Goal: Task Accomplishment & Management: Manage account settings

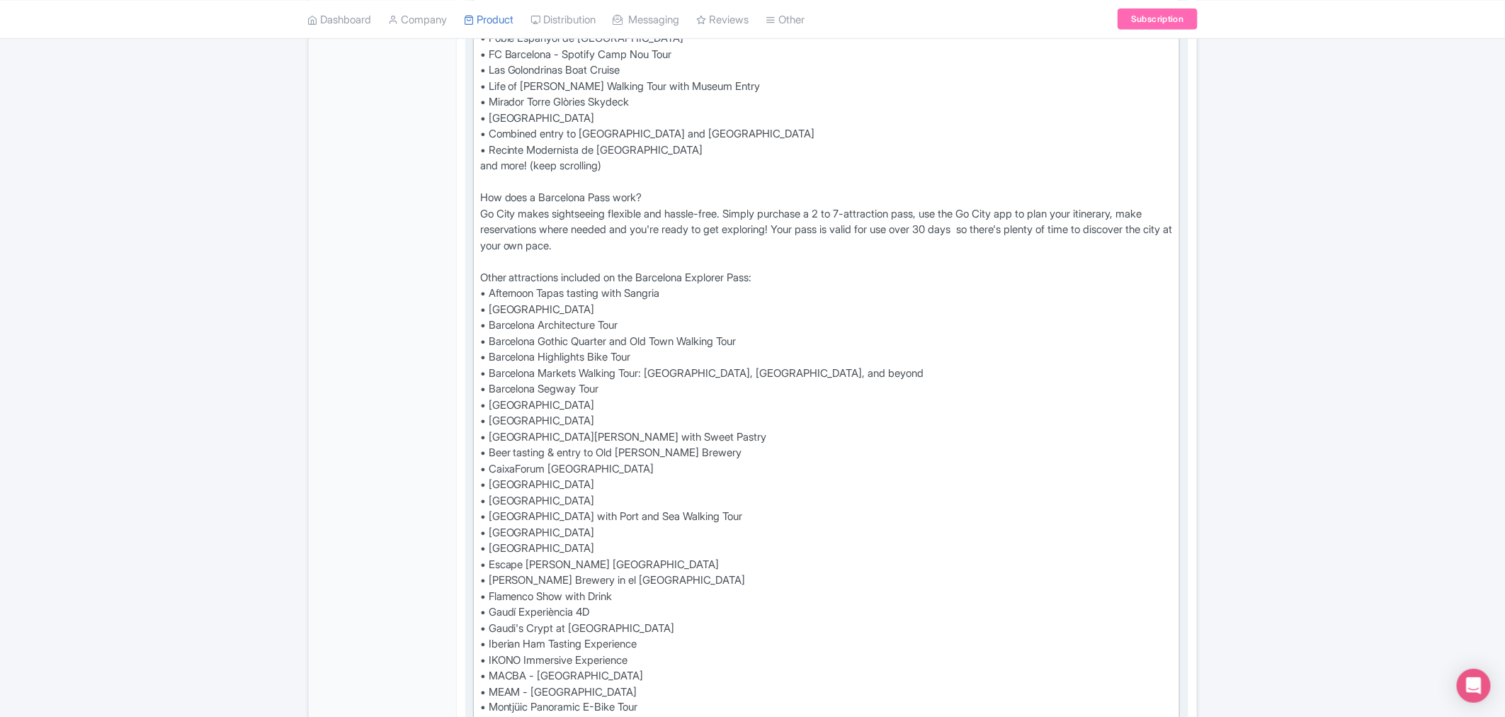
scroll to position [404, 0]
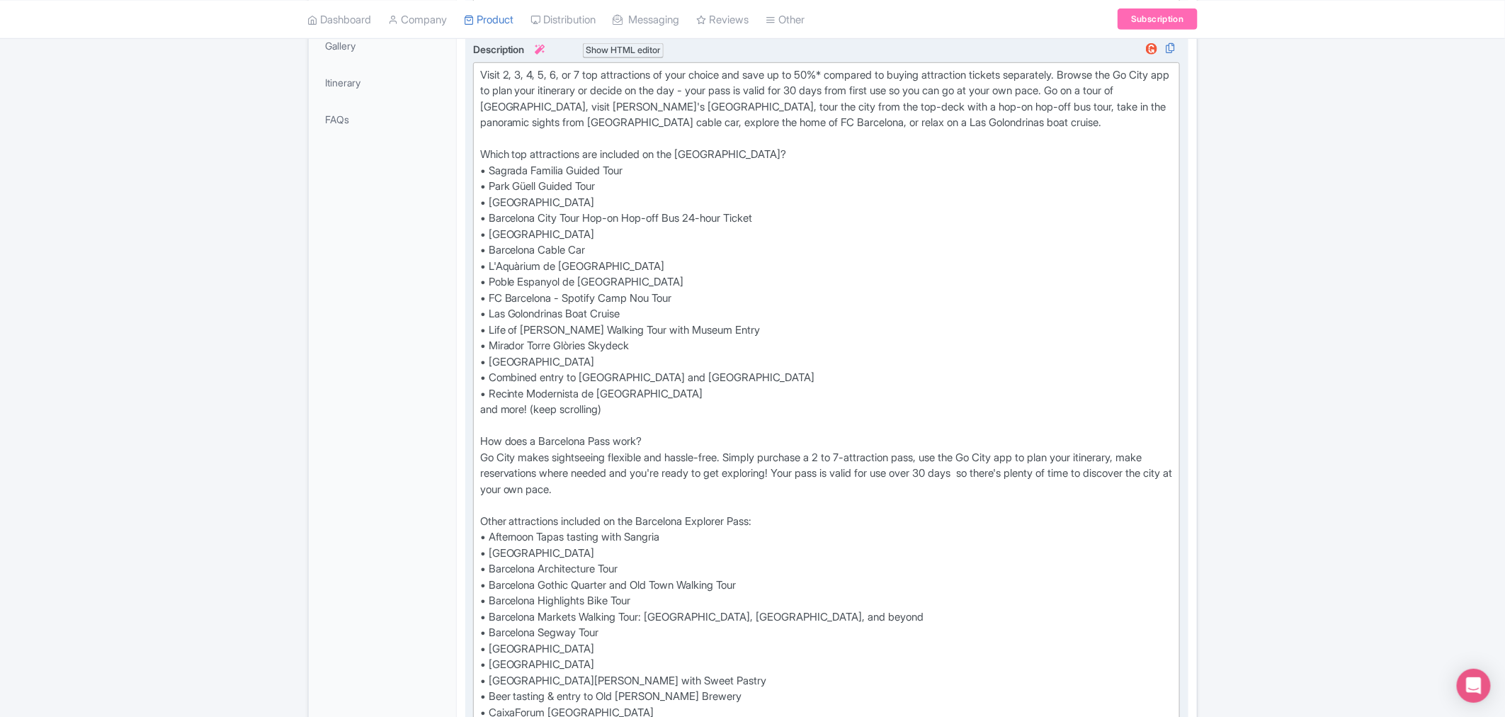
drag, startPoint x: 629, startPoint y: 356, endPoint x: 492, endPoint y: 356, distance: 136.7
click at [492, 356] on div "Visit 2, 3, 4, 5, 6, or 7 top attractions of your choice and save up to 50%* co…" at bounding box center [826, 601] width 693 height 1068
drag, startPoint x: 629, startPoint y: 360, endPoint x: 492, endPoint y: 362, distance: 136.7
click at [492, 362] on div "Visit 2, 3, 4, 5, 6, or 7 top attractions of your choice and save up to 50%* co…" at bounding box center [826, 601] width 693 height 1068
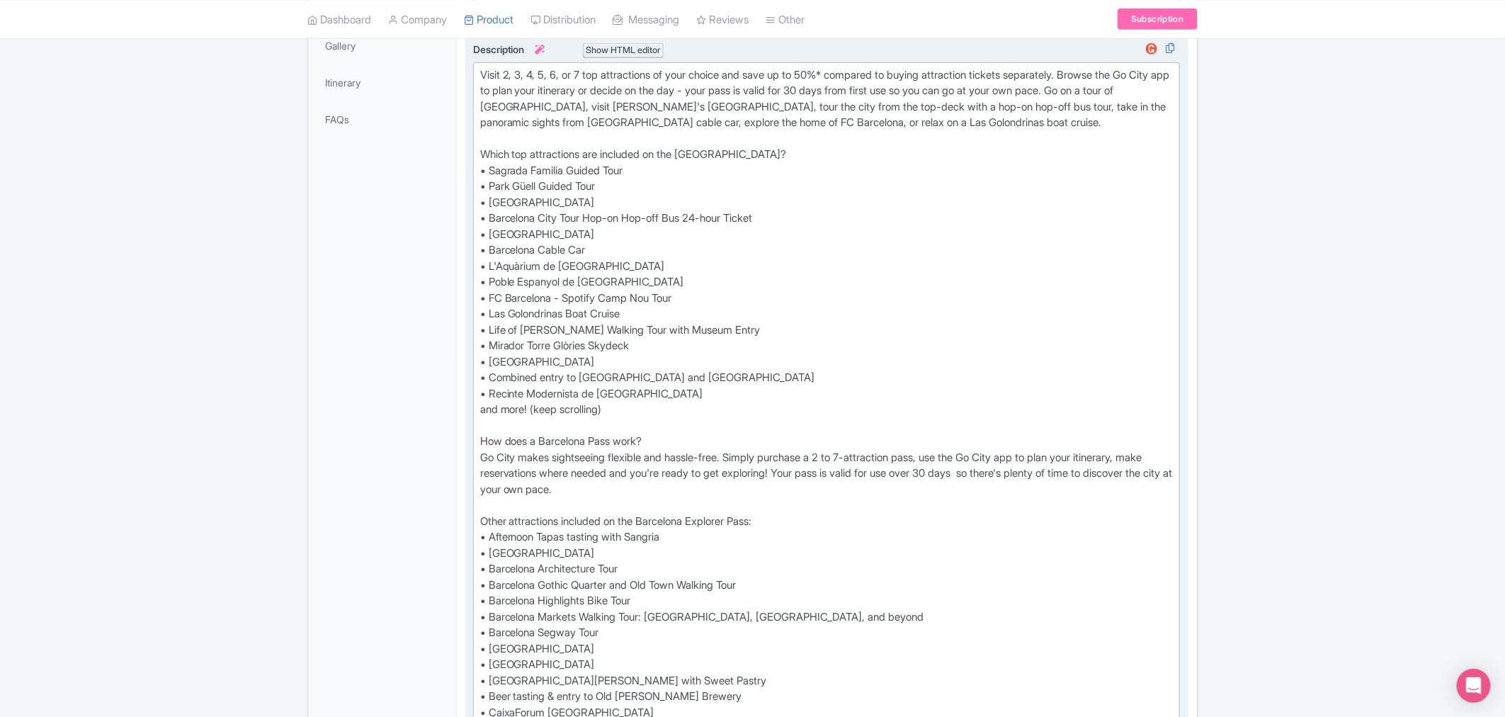
paste trix-editor "<div>Visit 2, 3, 4, 5, 6, or 7 top attractions of your choice and save up to 50…"
drag, startPoint x: 602, startPoint y: 397, endPoint x: 612, endPoint y: 367, distance: 31.4
click at [602, 397] on div "Visit 2, 3, 4, 5, 6, or 7 top attractions of your choice and save up to 50%* co…" at bounding box center [826, 601] width 693 height 1068
drag, startPoint x: 617, startPoint y: 357, endPoint x: 493, endPoint y: 361, distance: 124.0
click at [493, 361] on div "Visit 2, 3, 4, 5, 6, or 7 top attractions of your choice and save up to 50%* co…" at bounding box center [826, 601] width 693 height 1068
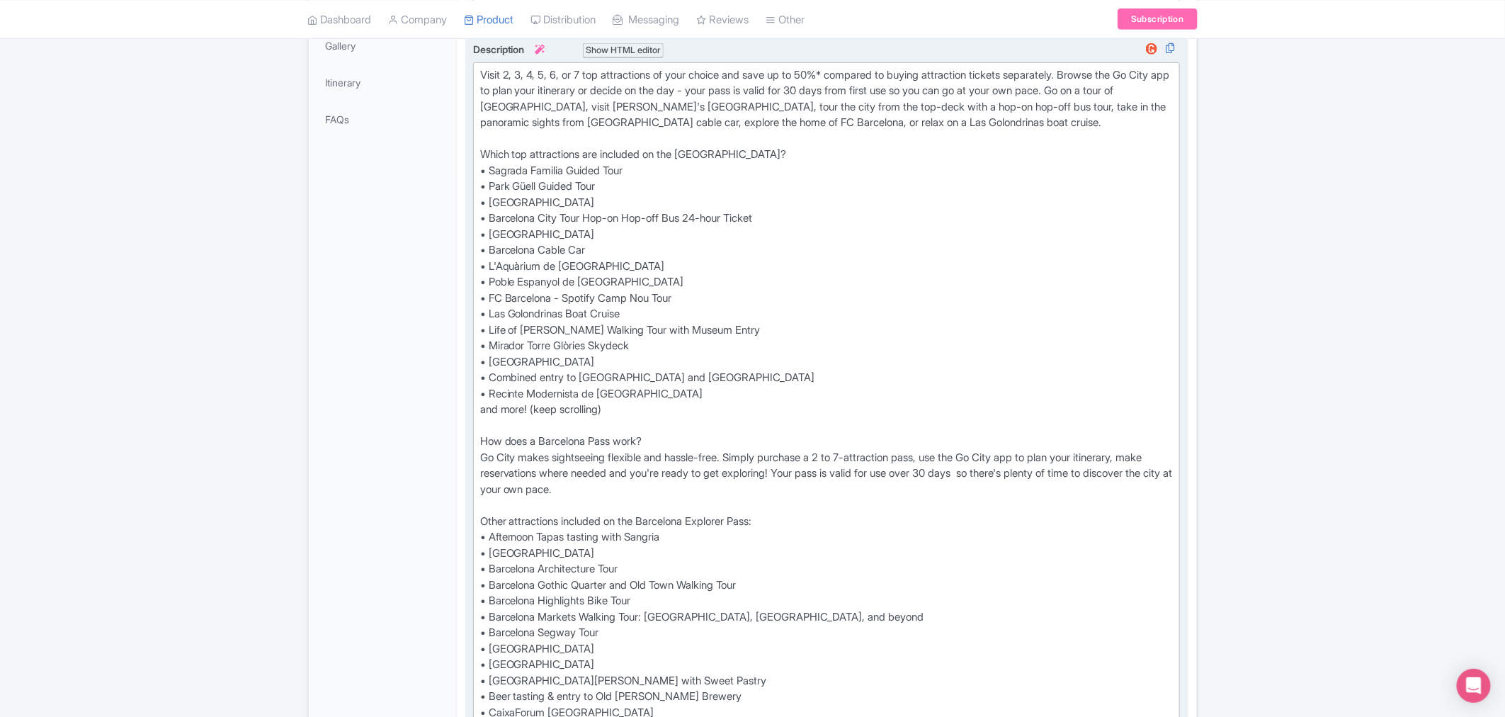
paste trix-editor "<div>Visit 2, 3, 4, 5, 6, or 7 top attractions of your choice and save up to 50…"
type trix-editor "<div>Visit 2, 3, 4, 5, 6, or 7 top attractions of your choice and save up to 50…"
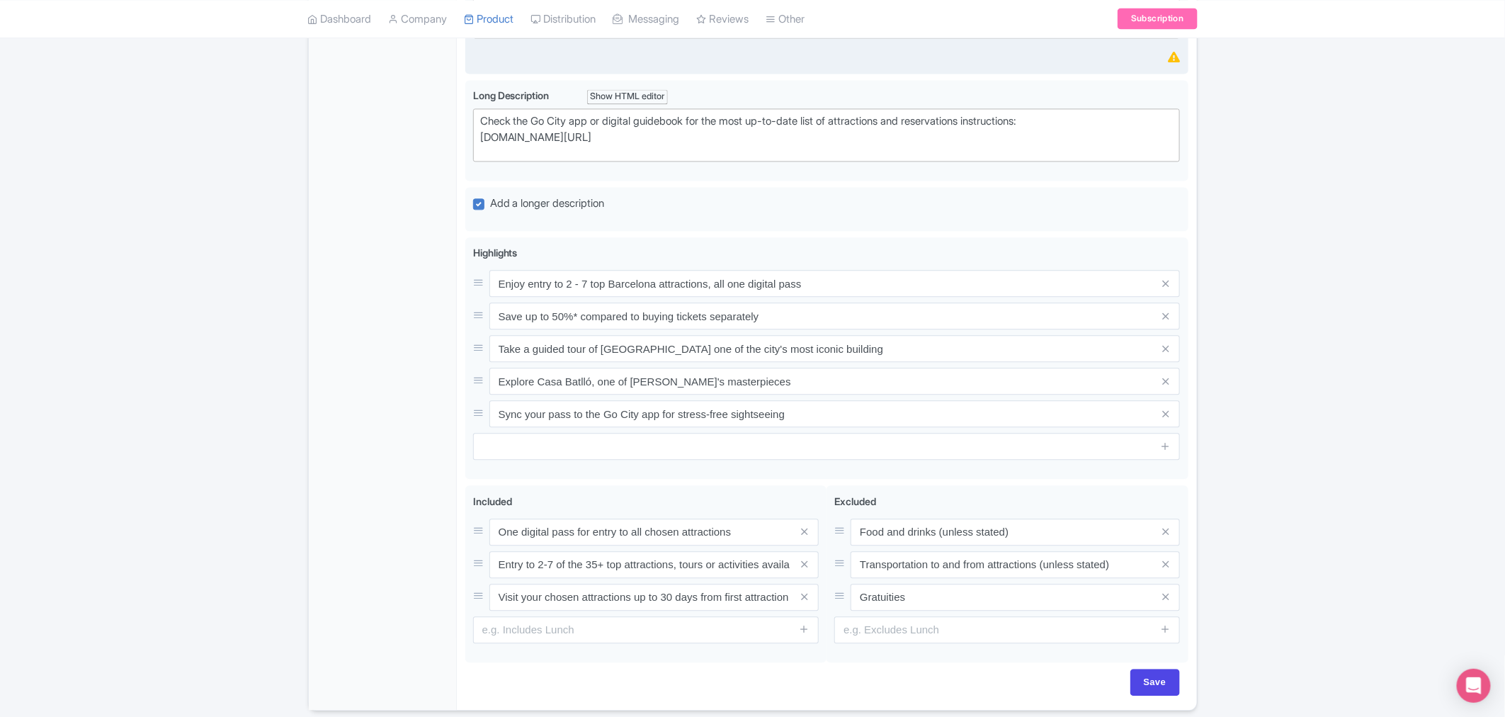
scroll to position [1560, 0]
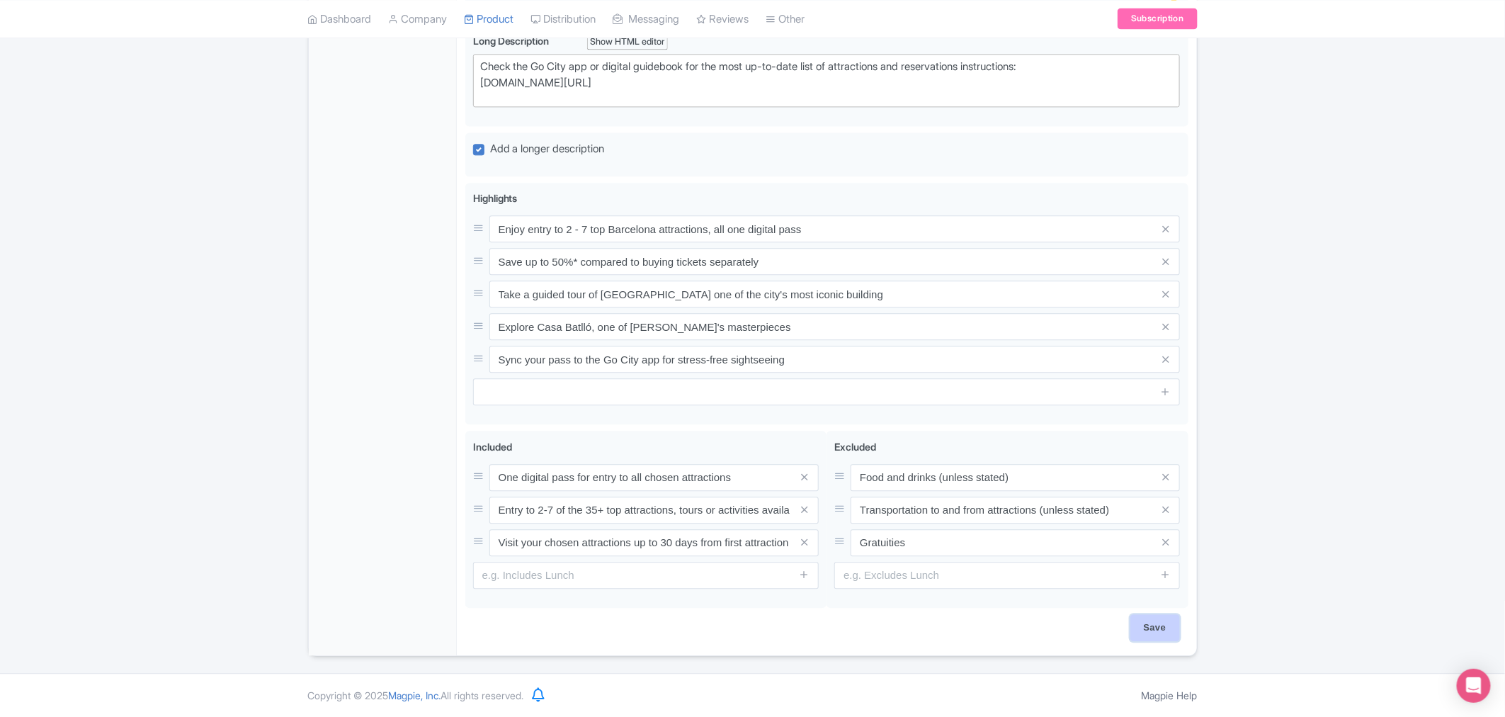
click at [1154, 637] on input "Save" at bounding box center [1155, 627] width 50 height 27
type input "Saving..."
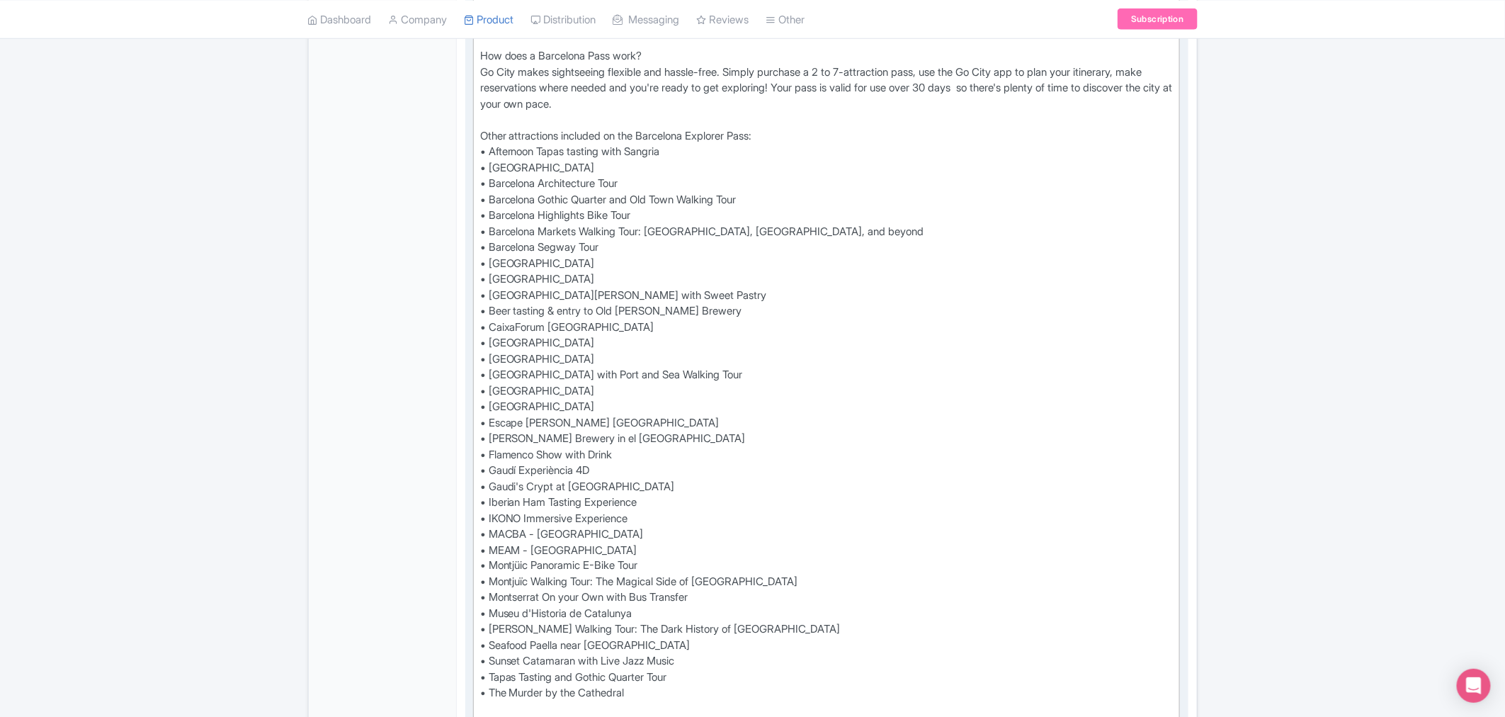
scroll to position [773, 0]
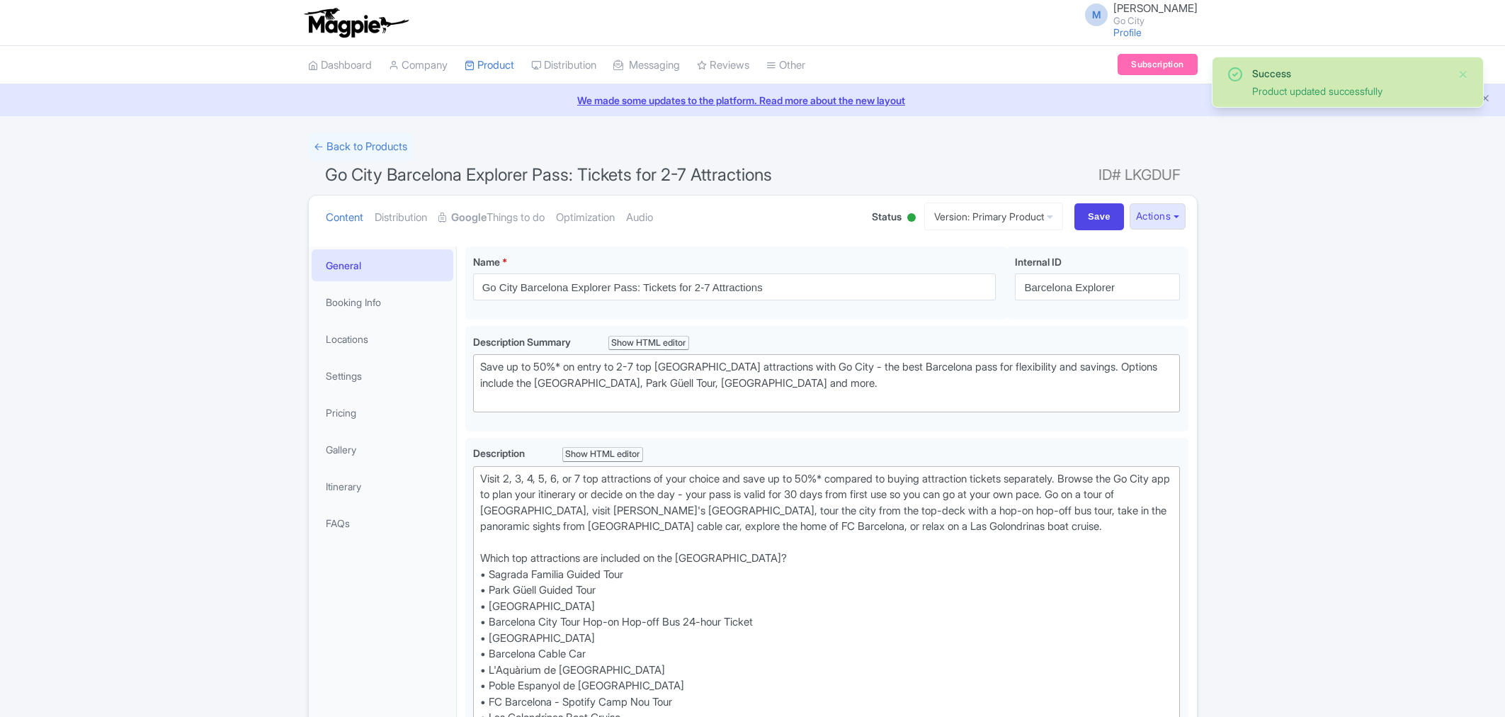
scroll to position [246, 0]
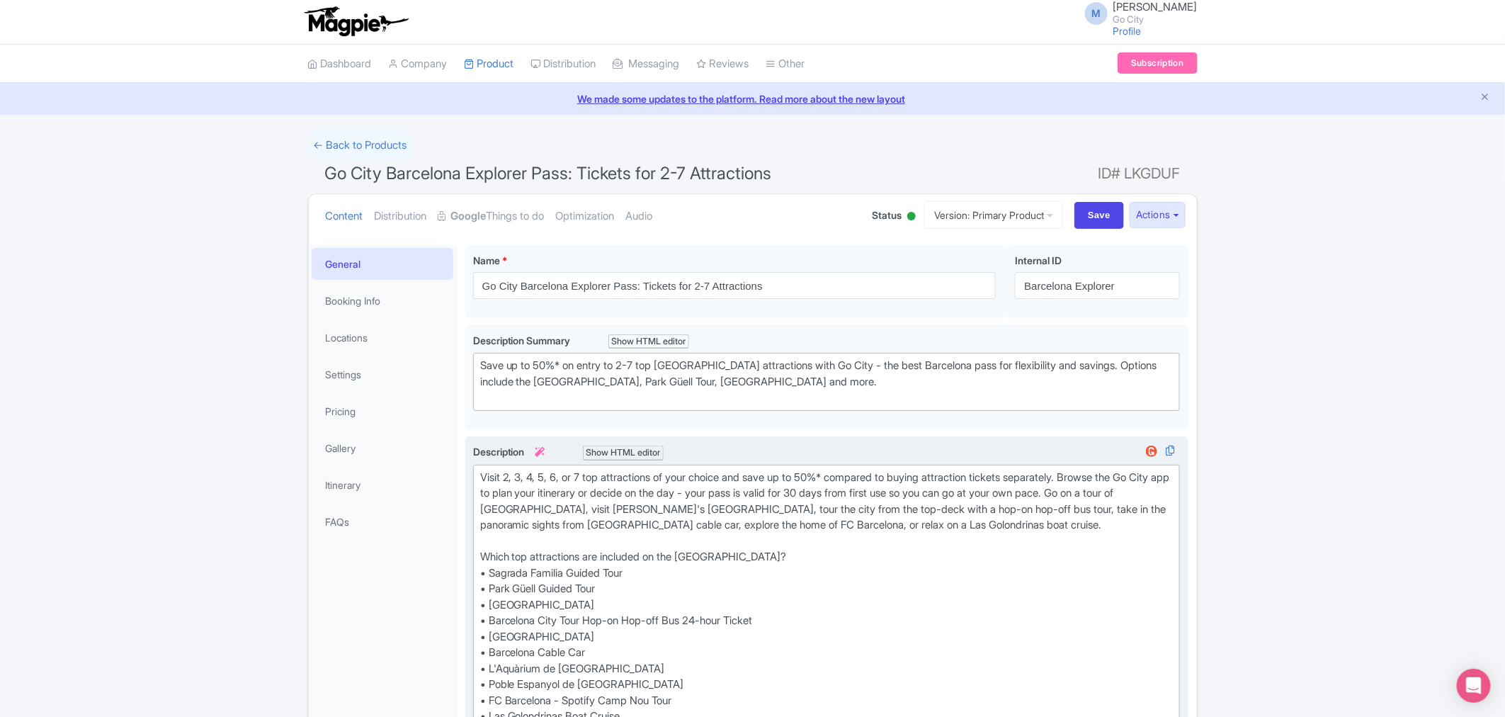
scroll to position [0, 0]
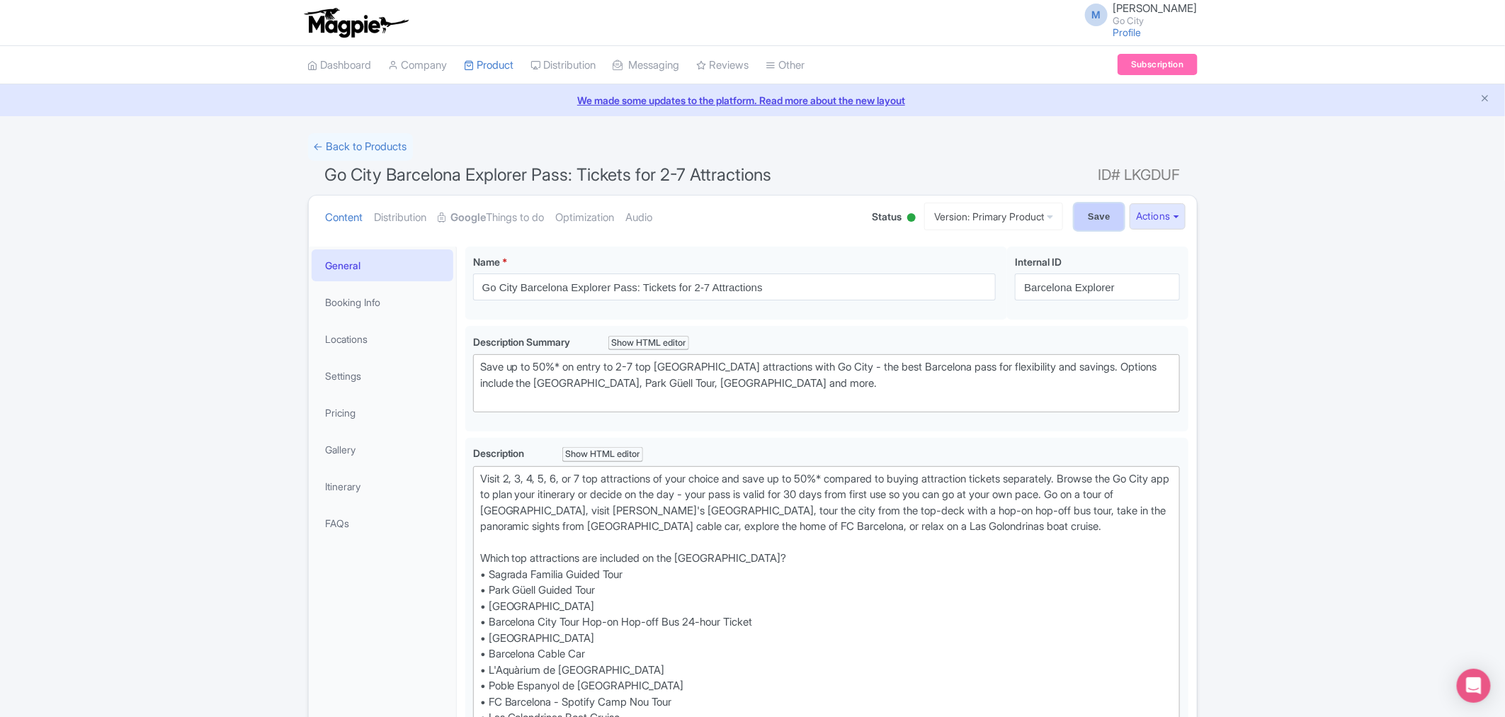
drag, startPoint x: 1102, startPoint y: 217, endPoint x: 1108, endPoint y: 203, distance: 15.3
click at [1102, 217] on input "Save" at bounding box center [1099, 216] width 50 height 27
type input "Saving..."
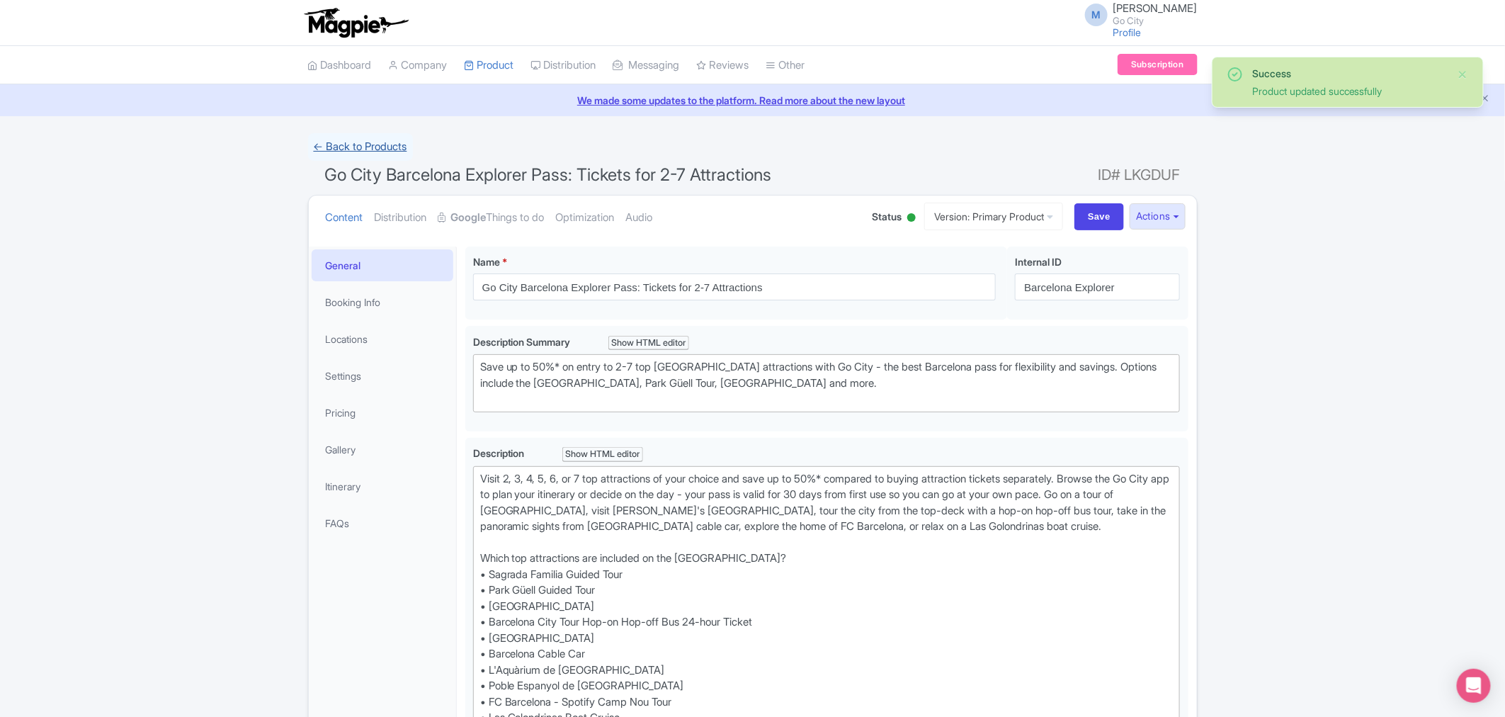
click at [353, 137] on link "← Back to Products" at bounding box center [360, 147] width 105 height 28
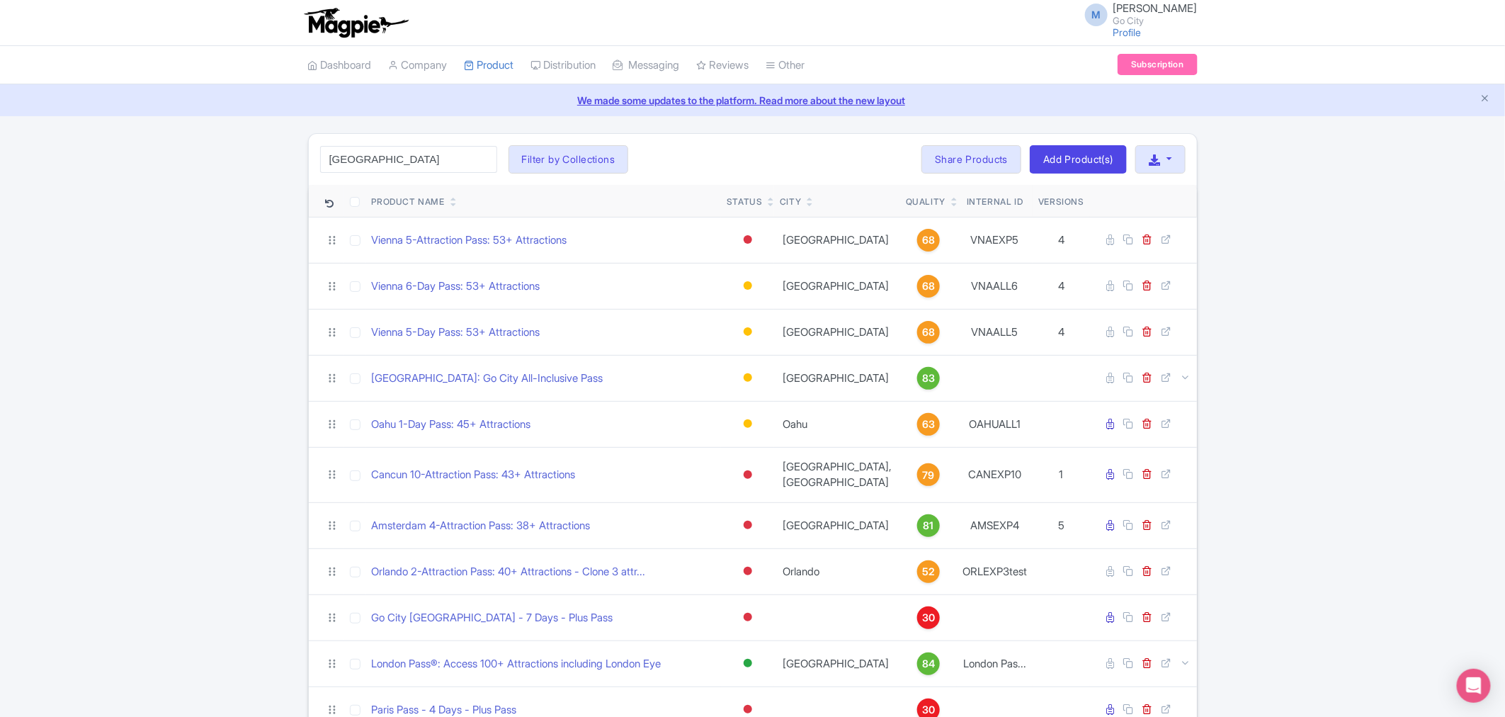
type input "barcelona"
click button "Search" at bounding box center [0, 0] width 0 height 0
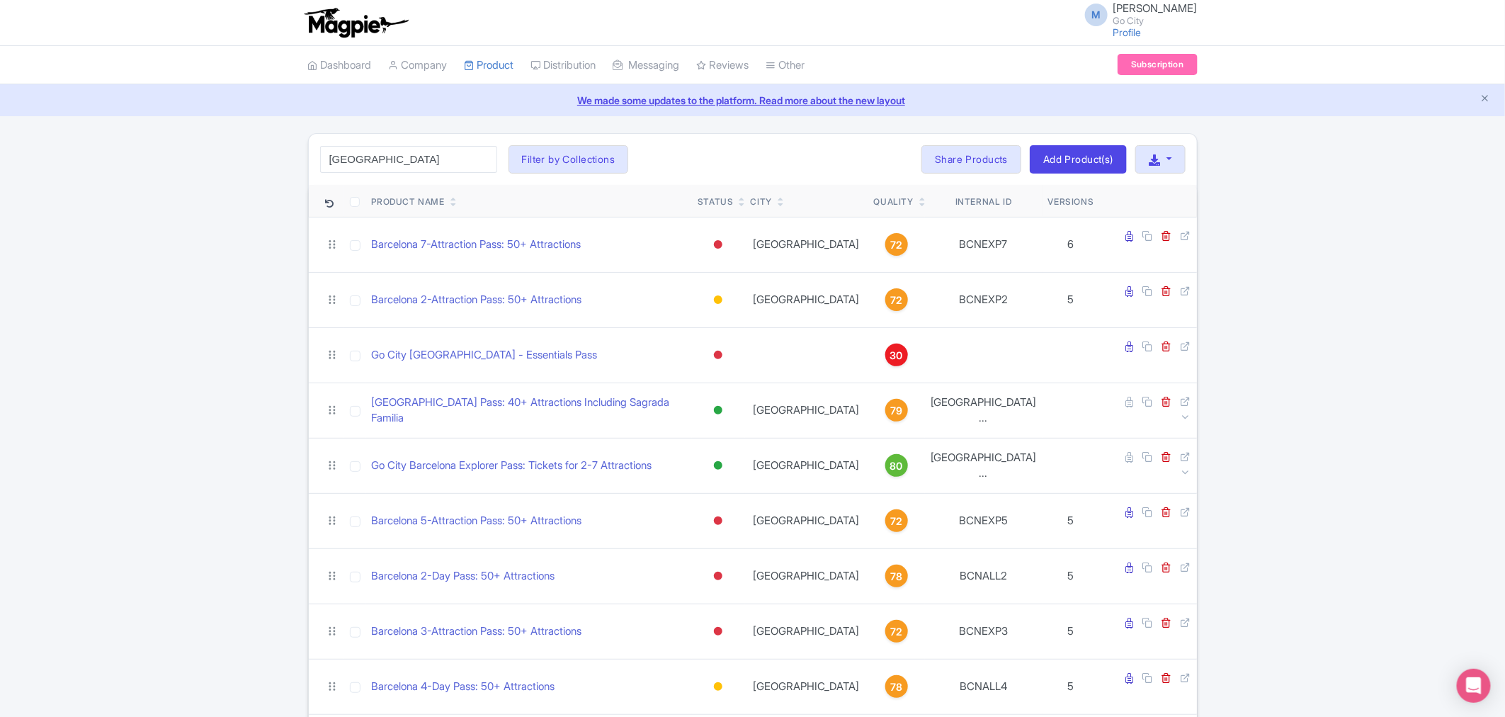
click at [126, 323] on div "barcelona Search Filter by Collections All Inclusive Explorer Trade Products Tr…" at bounding box center [752, 534] width 1505 height 802
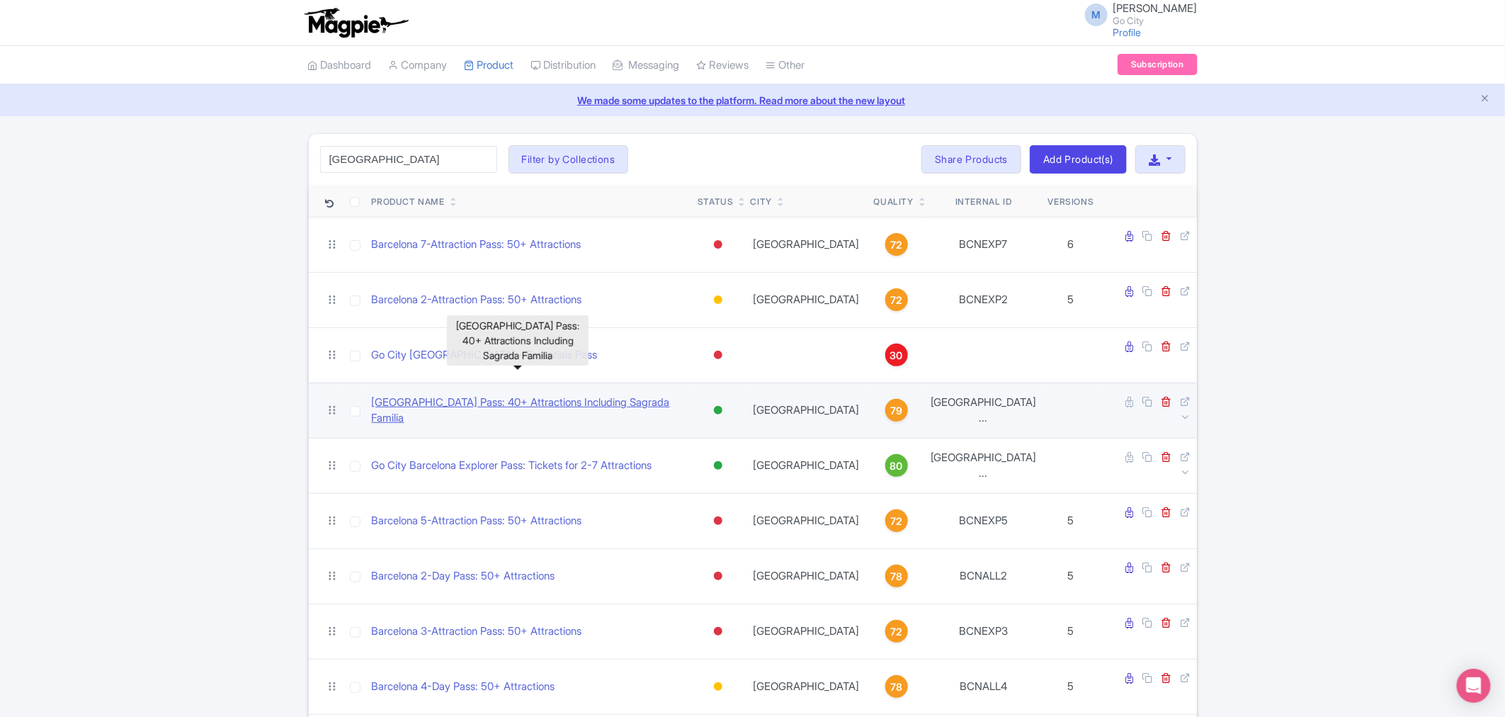
click at [436, 395] on link "[GEOGRAPHIC_DATA] Pass: 40+ Attractions Including Sagrada Familia" at bounding box center [529, 411] width 315 height 32
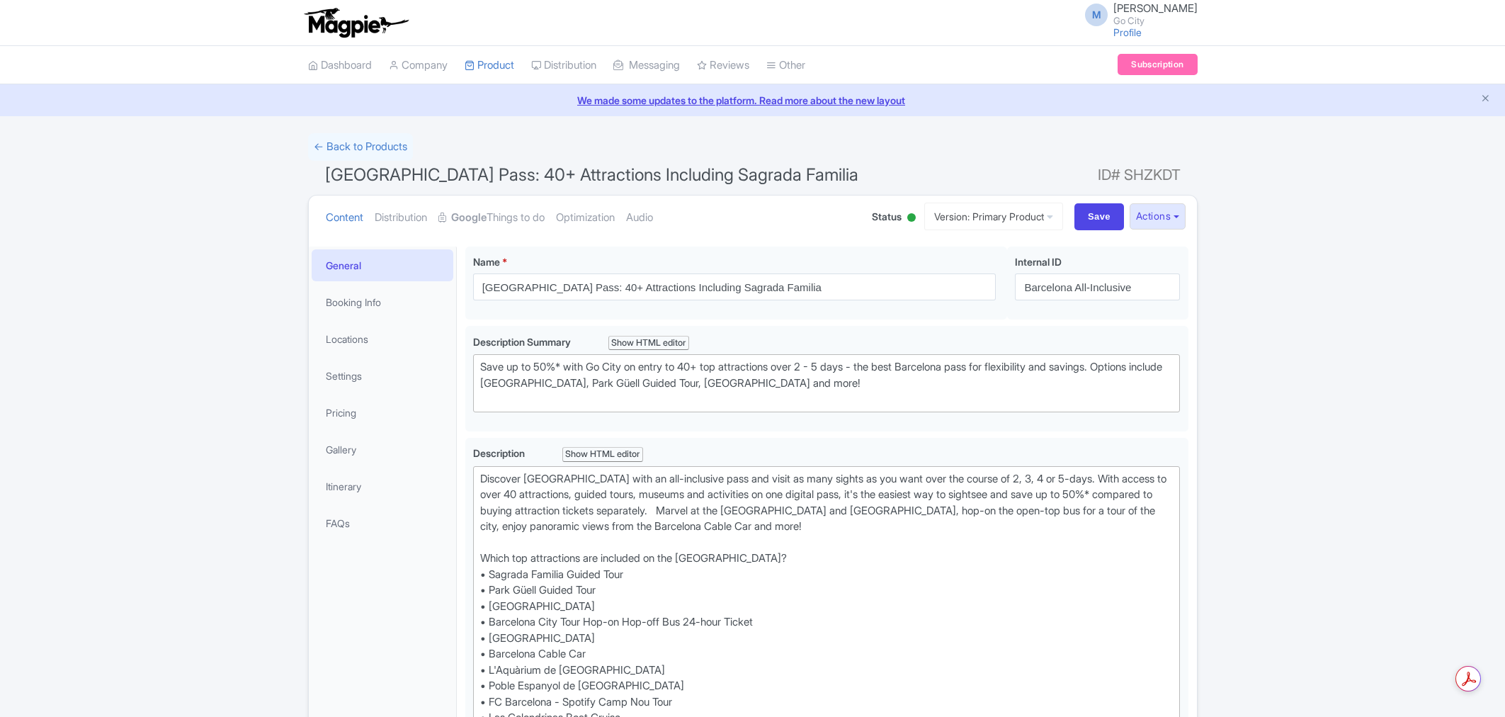
drag, startPoint x: 0, startPoint y: 0, endPoint x: 1402, endPoint y: 529, distance: 1498.9
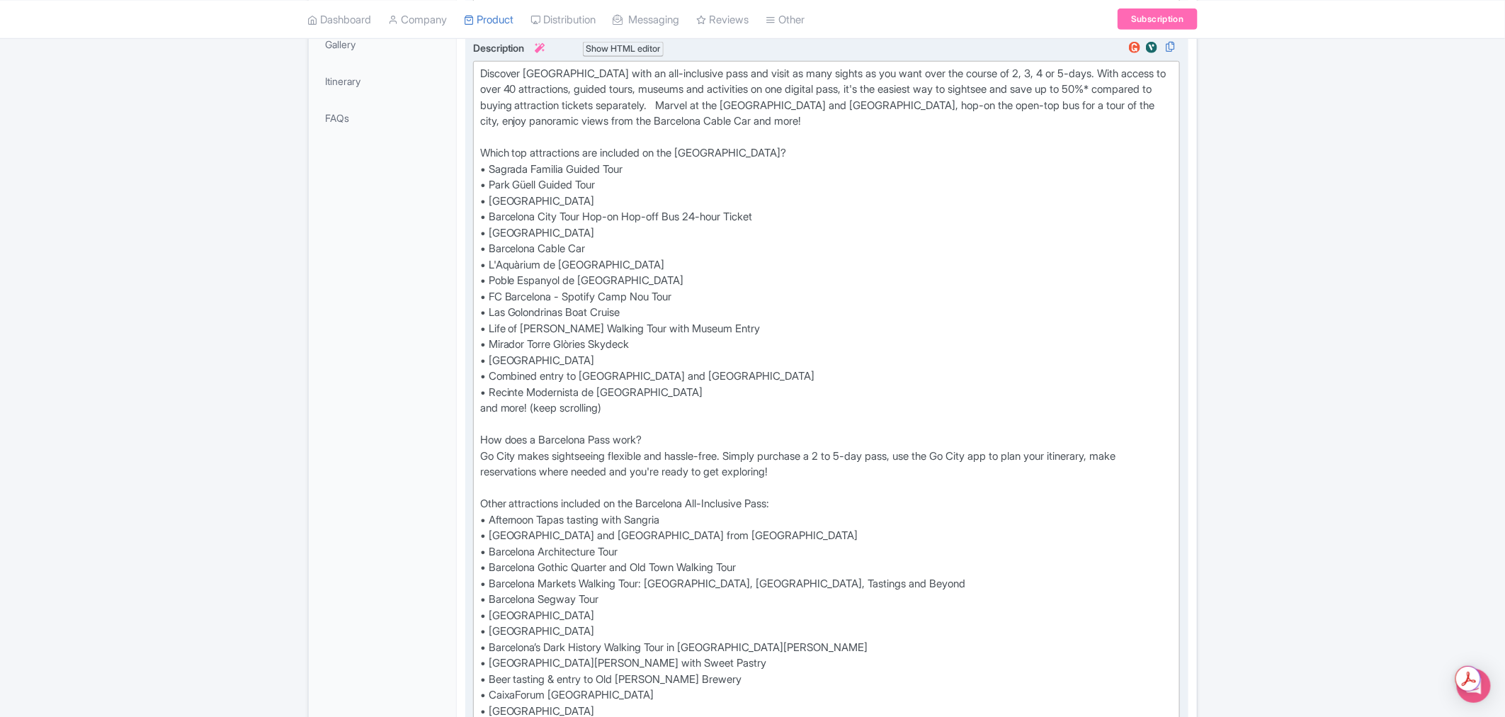
drag, startPoint x: 609, startPoint y: 409, endPoint x: 613, endPoint y: 399, distance: 10.8
click at [609, 409] on div "Discover Barcelona with an all-inclusive pass and visit as many sights as you w…" at bounding box center [826, 584] width 693 height 1036
drag, startPoint x: 630, startPoint y: 352, endPoint x: 490, endPoint y: 358, distance: 140.4
click at [490, 358] on div "Discover Barcelona with an all-inclusive pass and visit as many sights as you w…" at bounding box center [826, 584] width 693 height 1036
paste trix-editor "Ticket with Exclusive Poster Gift"
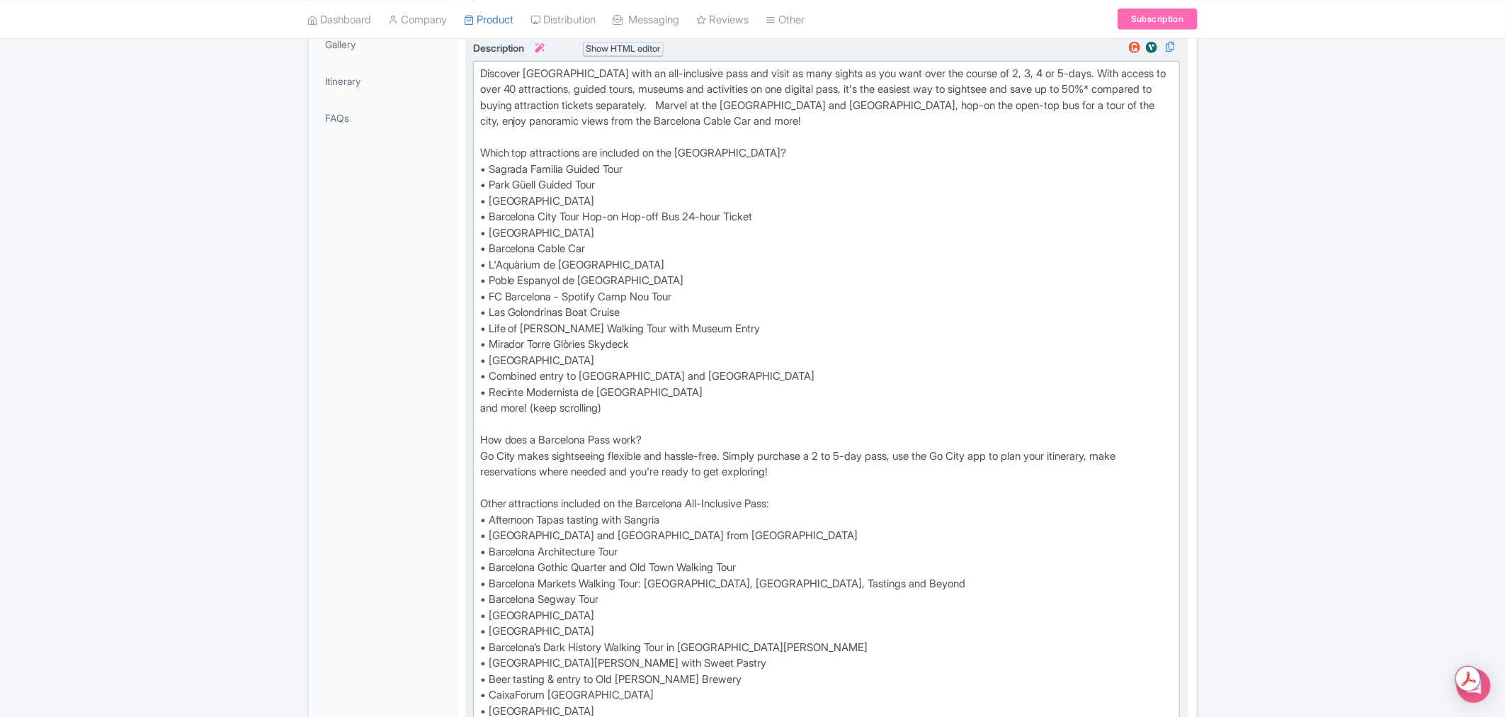
type trix-editor "<div>Discover Barcelona with an all-inclusive pass and visit as many sights as …"
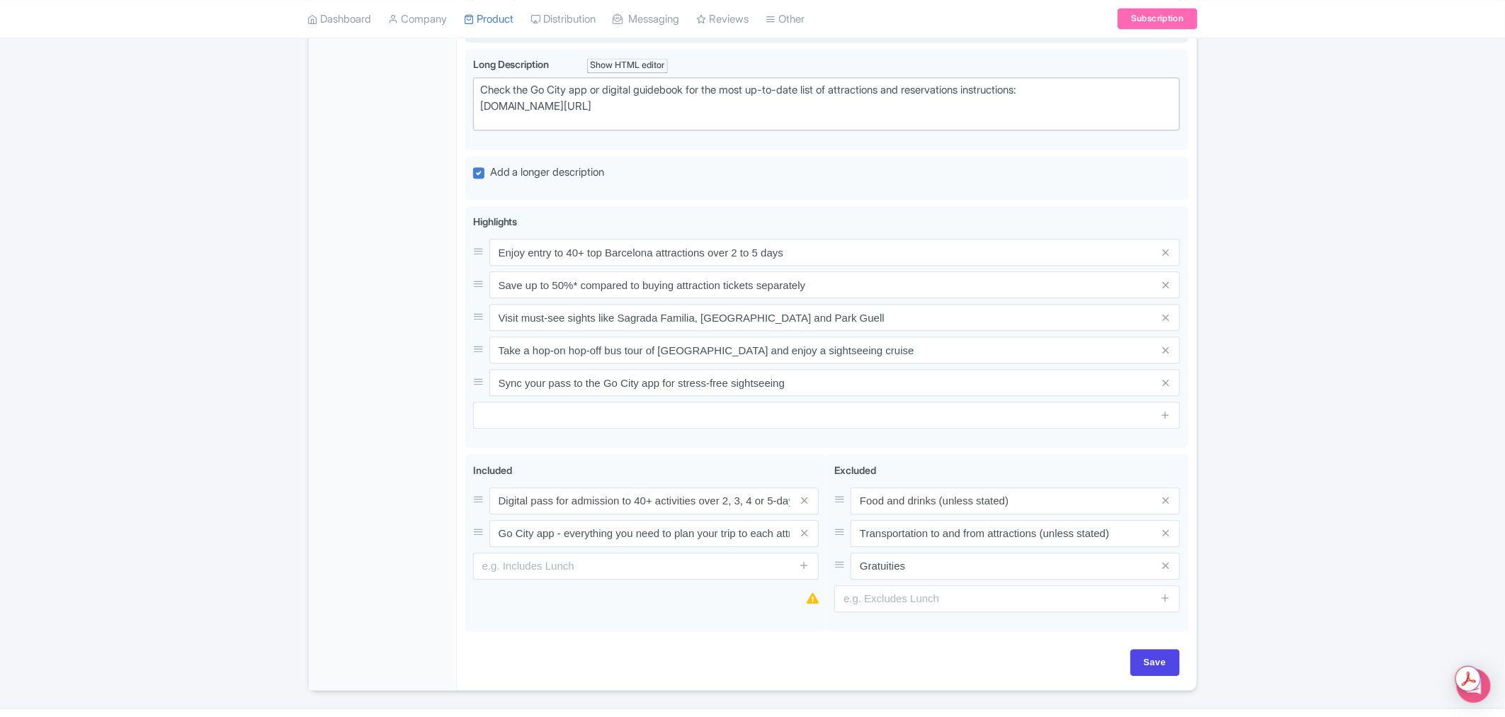
scroll to position [1539, 0]
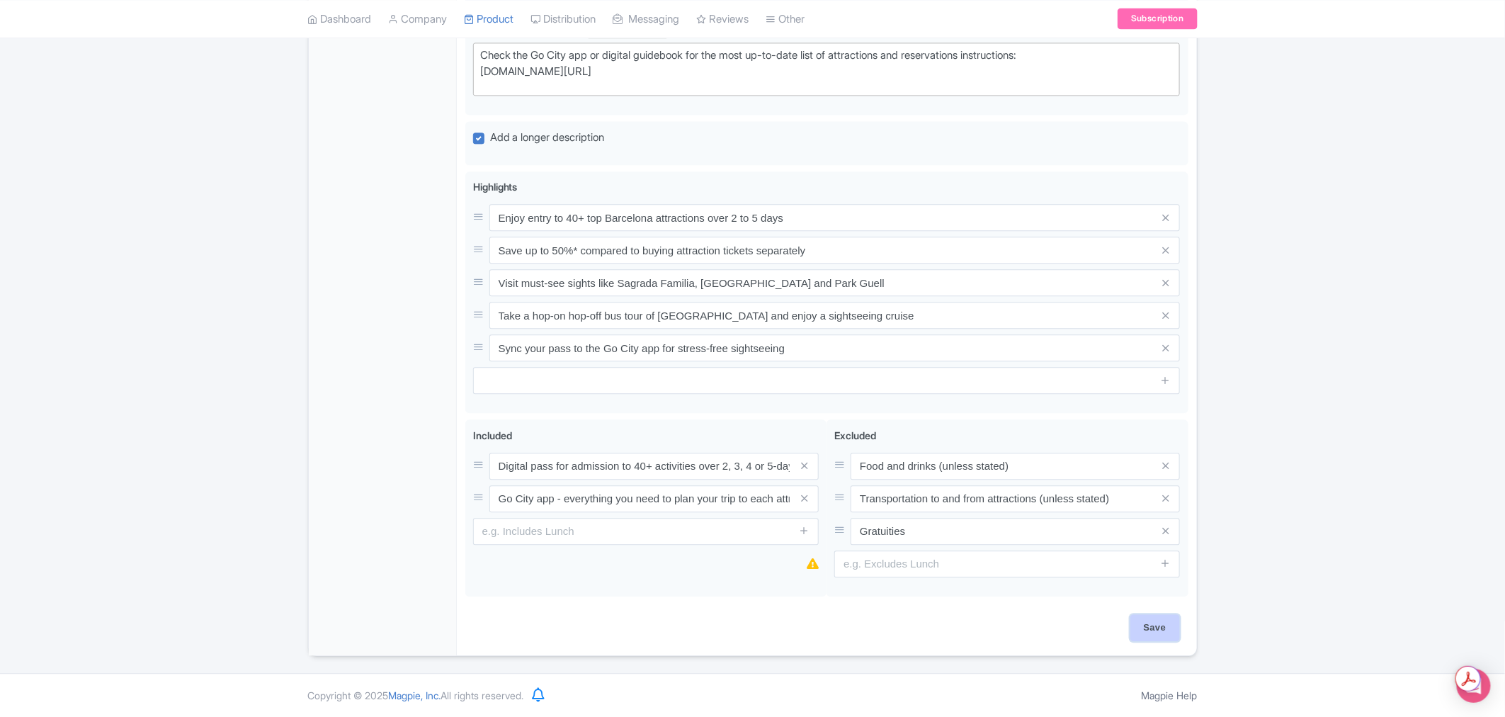
click at [1149, 627] on input "Save" at bounding box center [1155, 627] width 50 height 27
type input "Saving..."
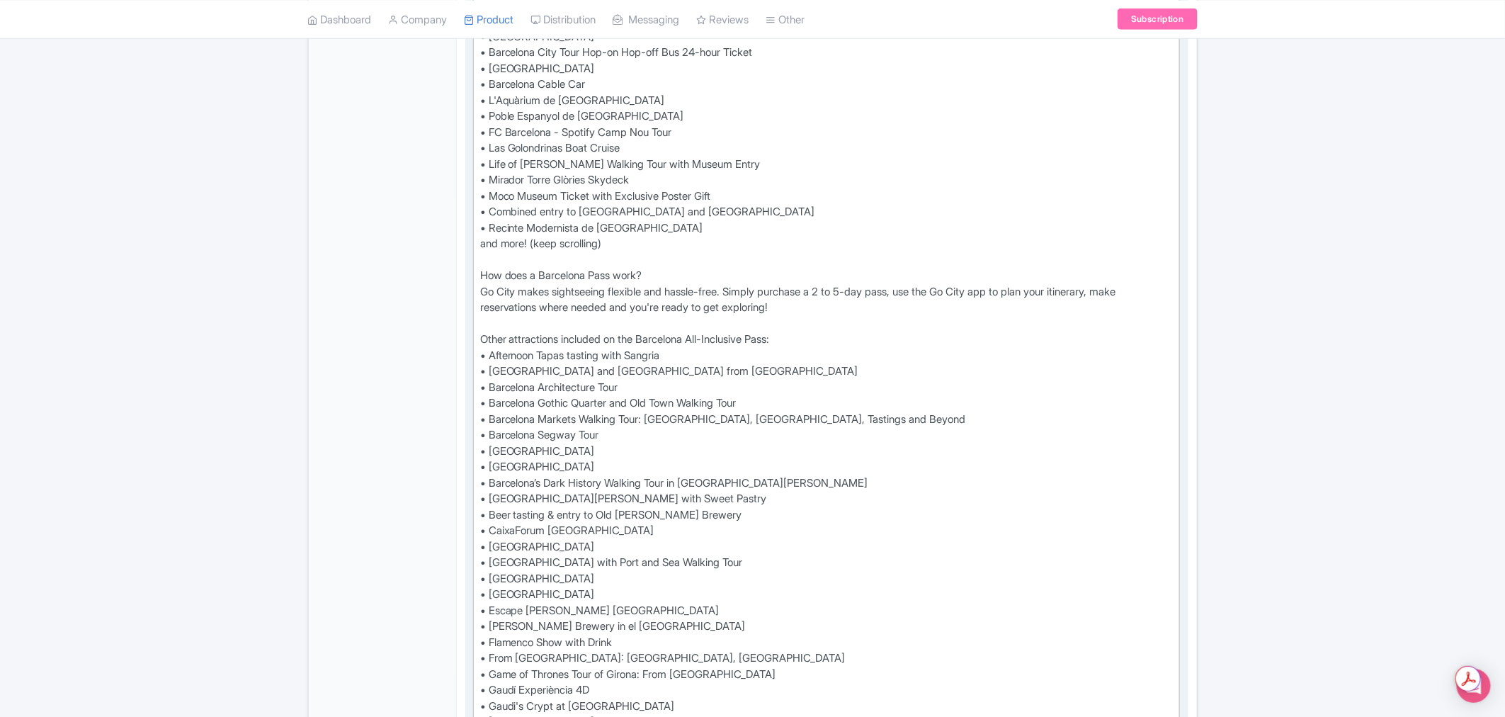
scroll to position [516, 0]
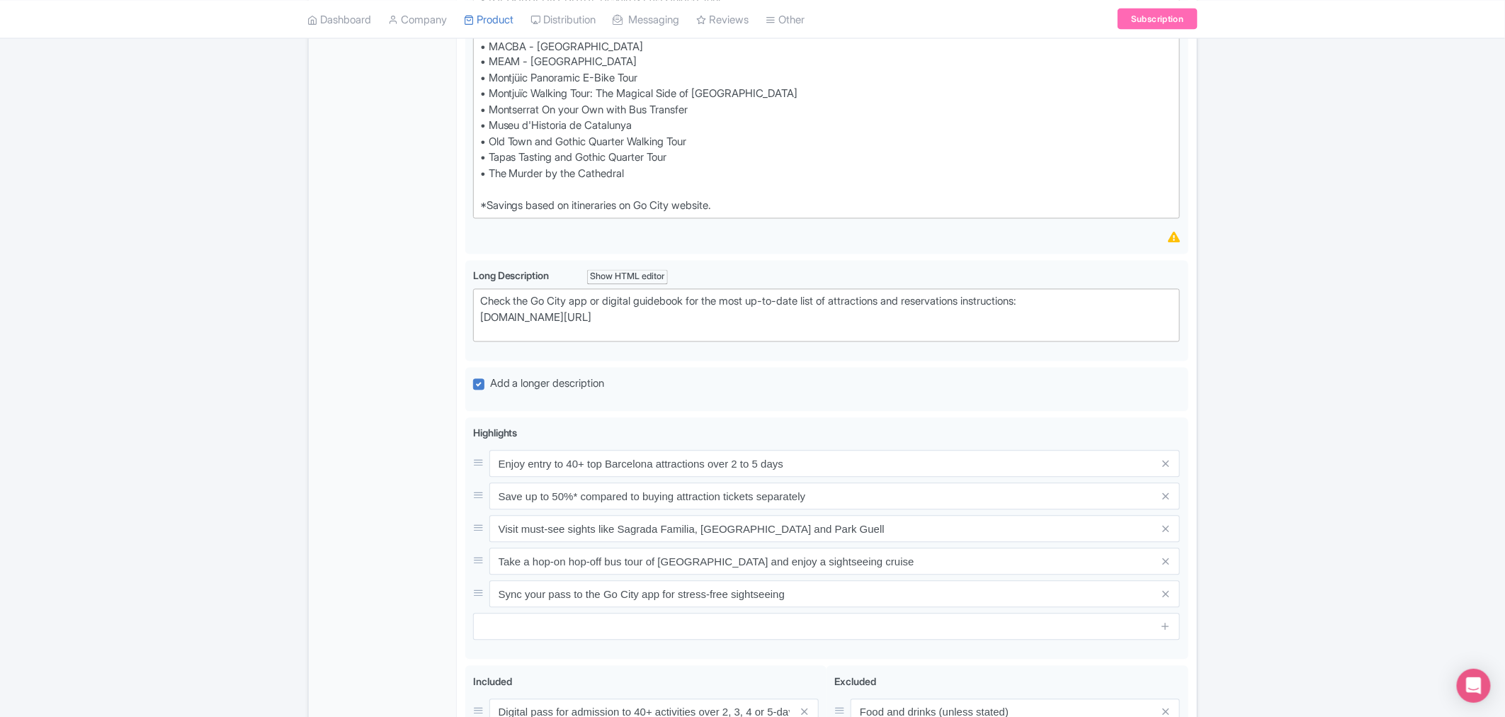
scroll to position [1292, 0]
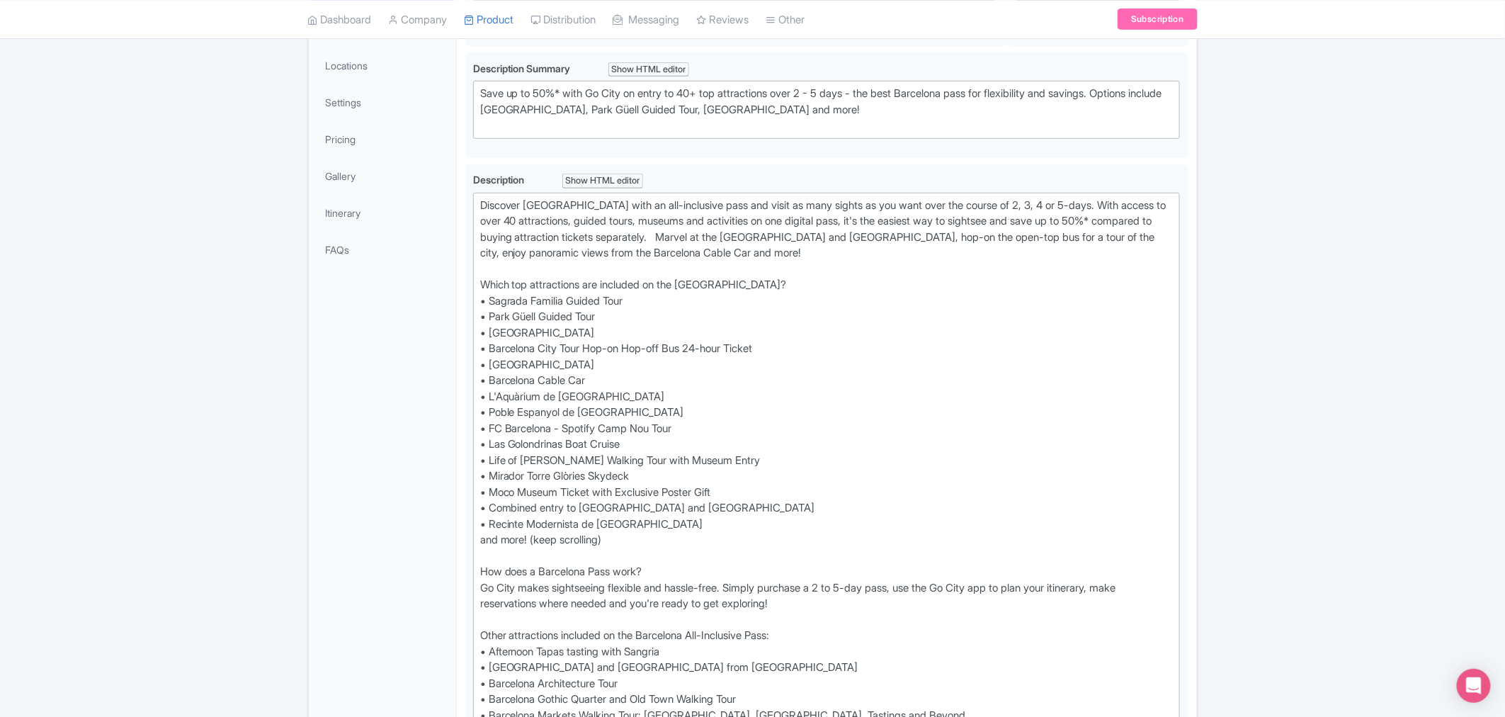
scroll to position [0, 0]
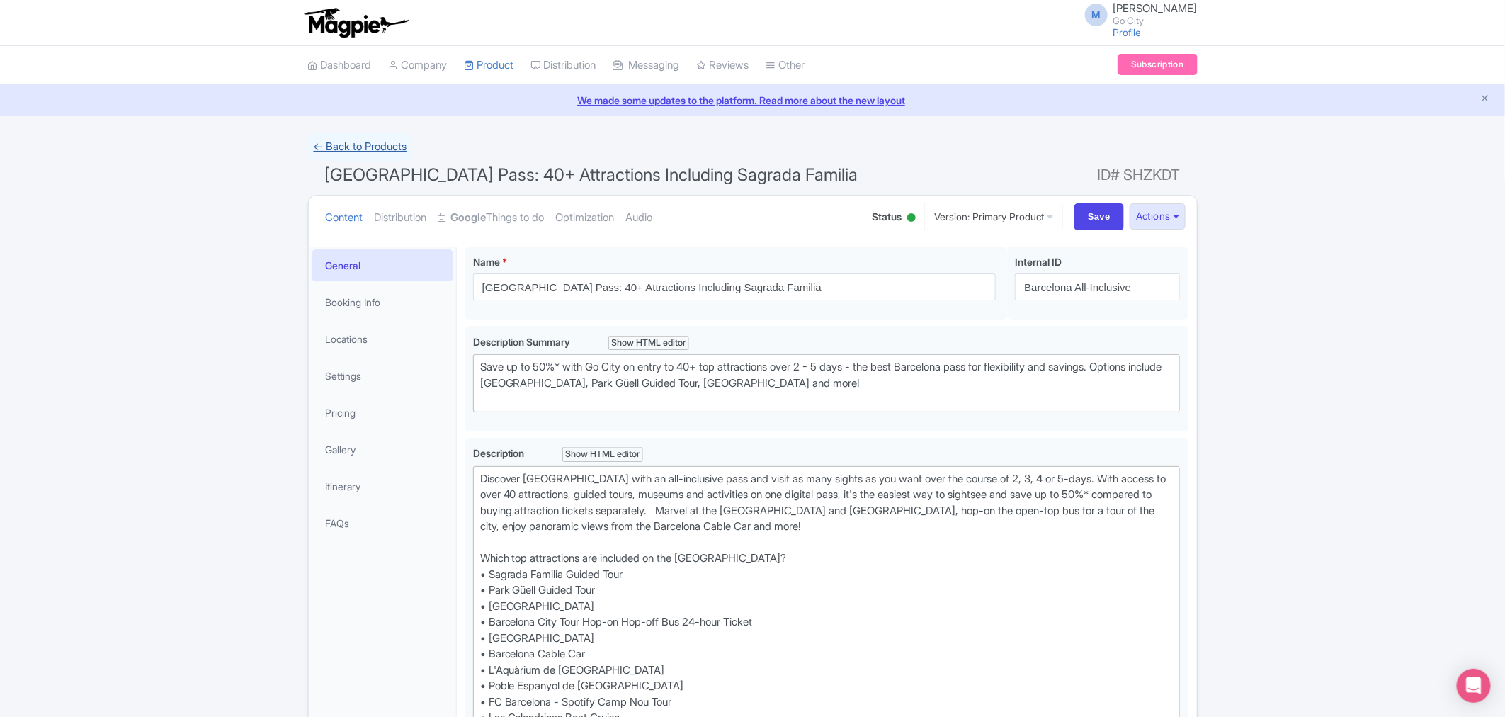
click at [361, 147] on link "← Back to Products" at bounding box center [360, 147] width 105 height 28
